Goal: Task Accomplishment & Management: Manage account settings

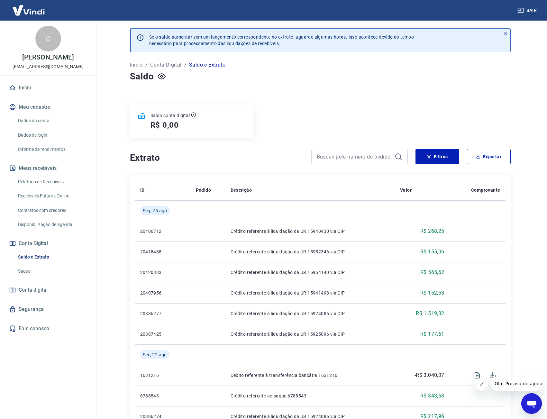
click at [254, 118] on div "Saldo conta digital R$ 0,00" at bounding box center [320, 121] width 381 height 33
click at [236, 127] on p "Solicitar Saque" at bounding box center [228, 127] width 33 height 6
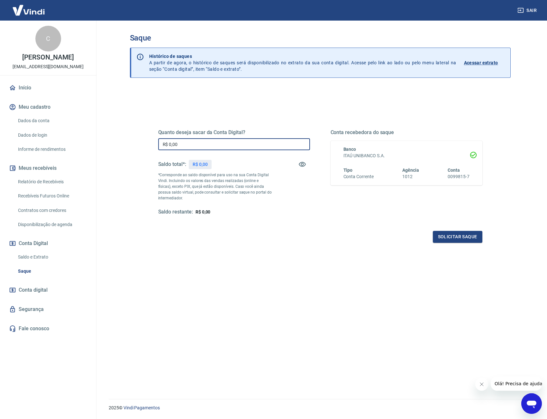
drag, startPoint x: 199, startPoint y: 145, endPoint x: 80, endPoint y: 137, distance: 119.6
click at [83, 139] on div "Sair C [PERSON_NAME] [EMAIL_ADDRESS][DOMAIN_NAME] Início Meu cadastro Dados da …" at bounding box center [273, 209] width 547 height 419
type input "R$ 2.838,09"
click at [473, 236] on button "Solicitar saque" at bounding box center [458, 237] width 50 height 12
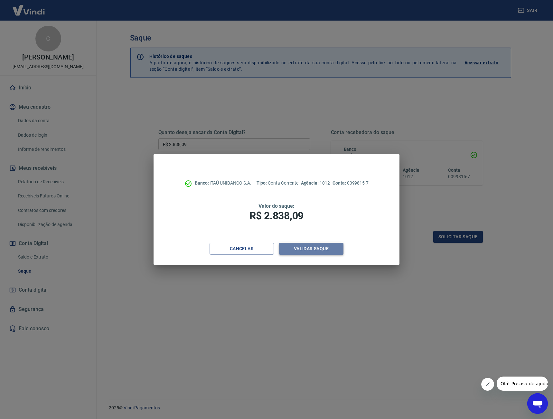
click at [308, 248] on button "Validar saque" at bounding box center [311, 249] width 64 height 12
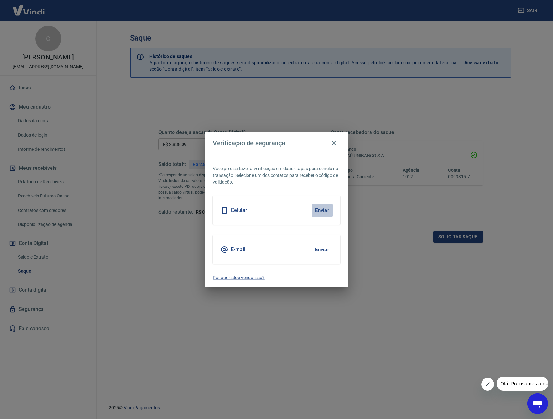
click at [321, 209] on button "Enviar" at bounding box center [321, 211] width 21 height 14
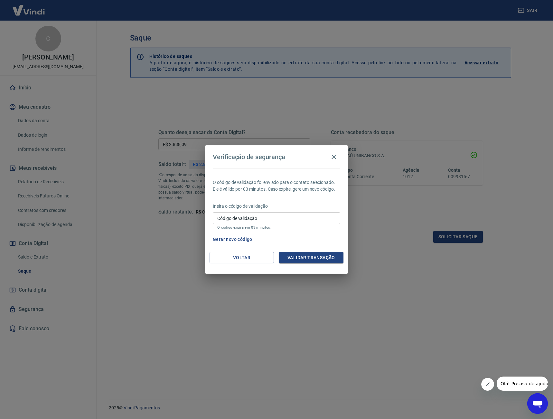
click at [311, 222] on input "Código de validação" at bounding box center [276, 218] width 127 height 12
type input "859117"
click at [334, 257] on button "Validar transação" at bounding box center [311, 258] width 64 height 12
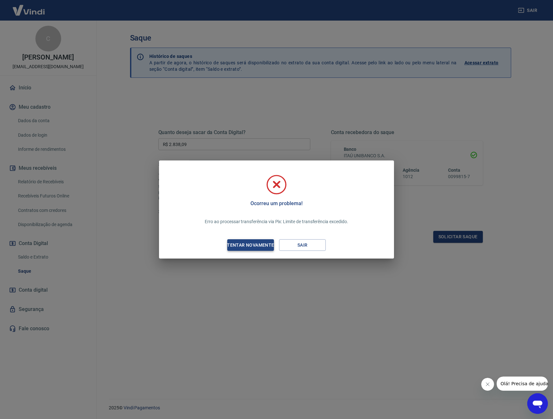
click at [265, 245] on div "Tentar novamente" at bounding box center [250, 245] width 62 height 8
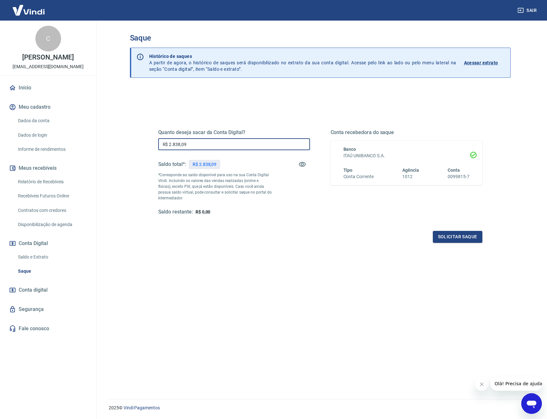
drag, startPoint x: 204, startPoint y: 144, endPoint x: 66, endPoint y: 140, distance: 138.4
click at [68, 141] on div "Sair C [PERSON_NAME] [EMAIL_ADDRESS][DOMAIN_NAME] Início Meu cadastro Dados da …" at bounding box center [273, 209] width 547 height 419
type input "R$ 1.000,00"
click at [449, 233] on button "Solicitar saque" at bounding box center [458, 237] width 50 height 12
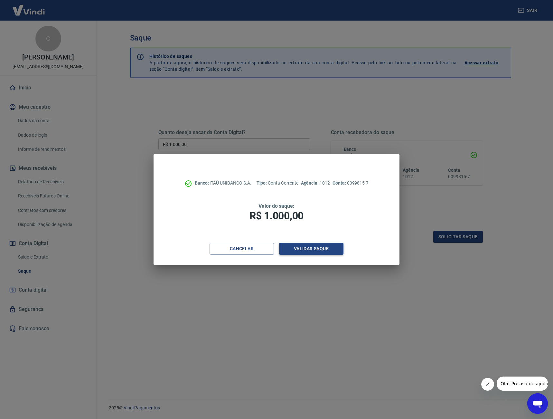
click at [304, 248] on button "Validar saque" at bounding box center [311, 249] width 64 height 12
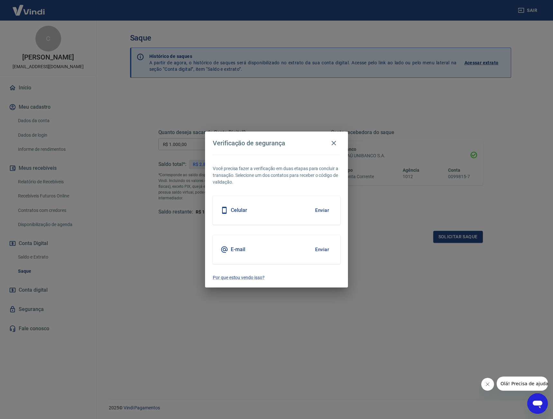
click at [313, 210] on button "Enviar" at bounding box center [321, 211] width 21 height 14
click at [322, 210] on button "Enviar" at bounding box center [321, 211] width 21 height 14
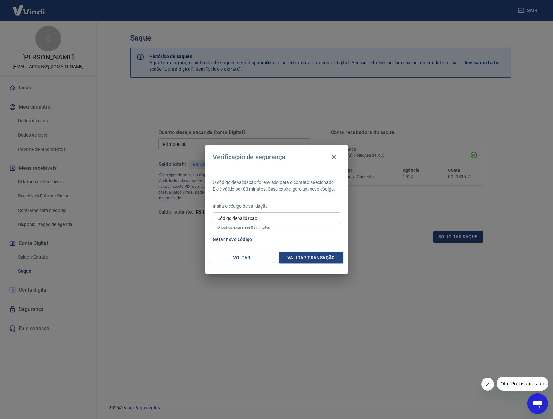
click at [288, 222] on input "Código de validação" at bounding box center [276, 218] width 127 height 12
